Goal: Check status: Check status

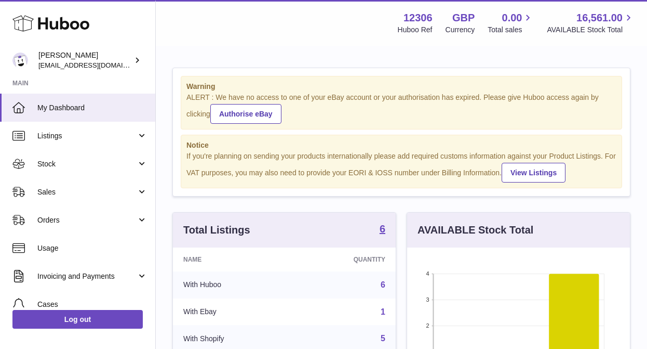
scroll to position [162, 223]
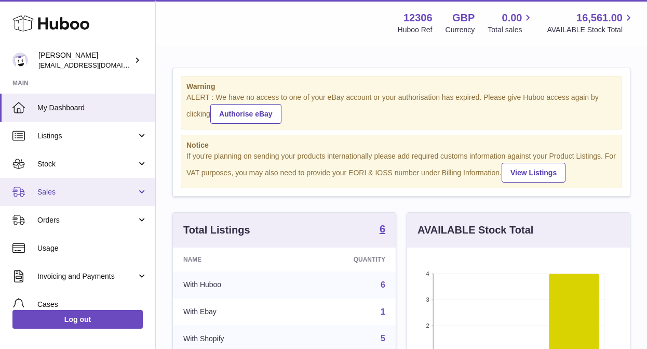
click at [77, 192] on span "Sales" at bounding box center [86, 192] width 99 height 10
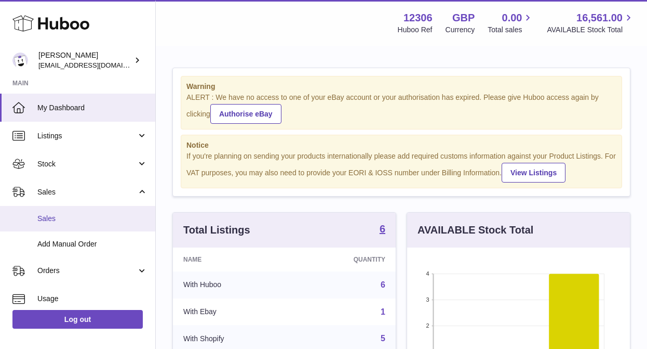
click at [72, 220] on span "Sales" at bounding box center [92, 219] width 110 height 10
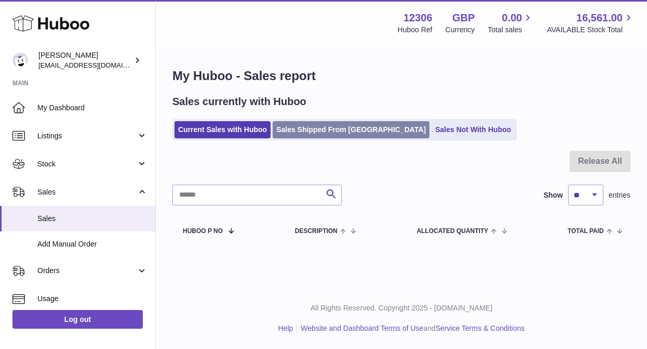
click at [313, 135] on link "Sales Shipped From [GEOGRAPHIC_DATA]" at bounding box center [351, 129] width 157 height 17
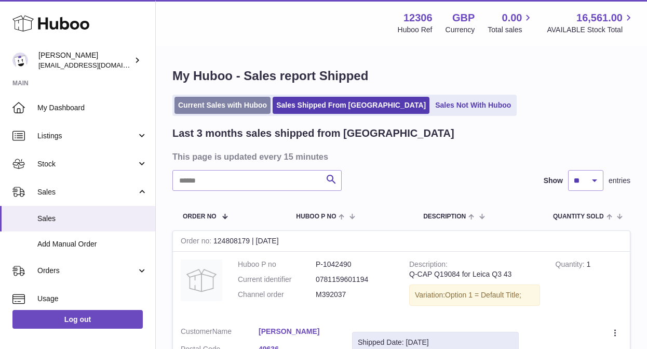
click at [213, 110] on link "Current Sales with Huboo" at bounding box center [223, 105] width 96 height 17
